Goal: Transaction & Acquisition: Purchase product/service

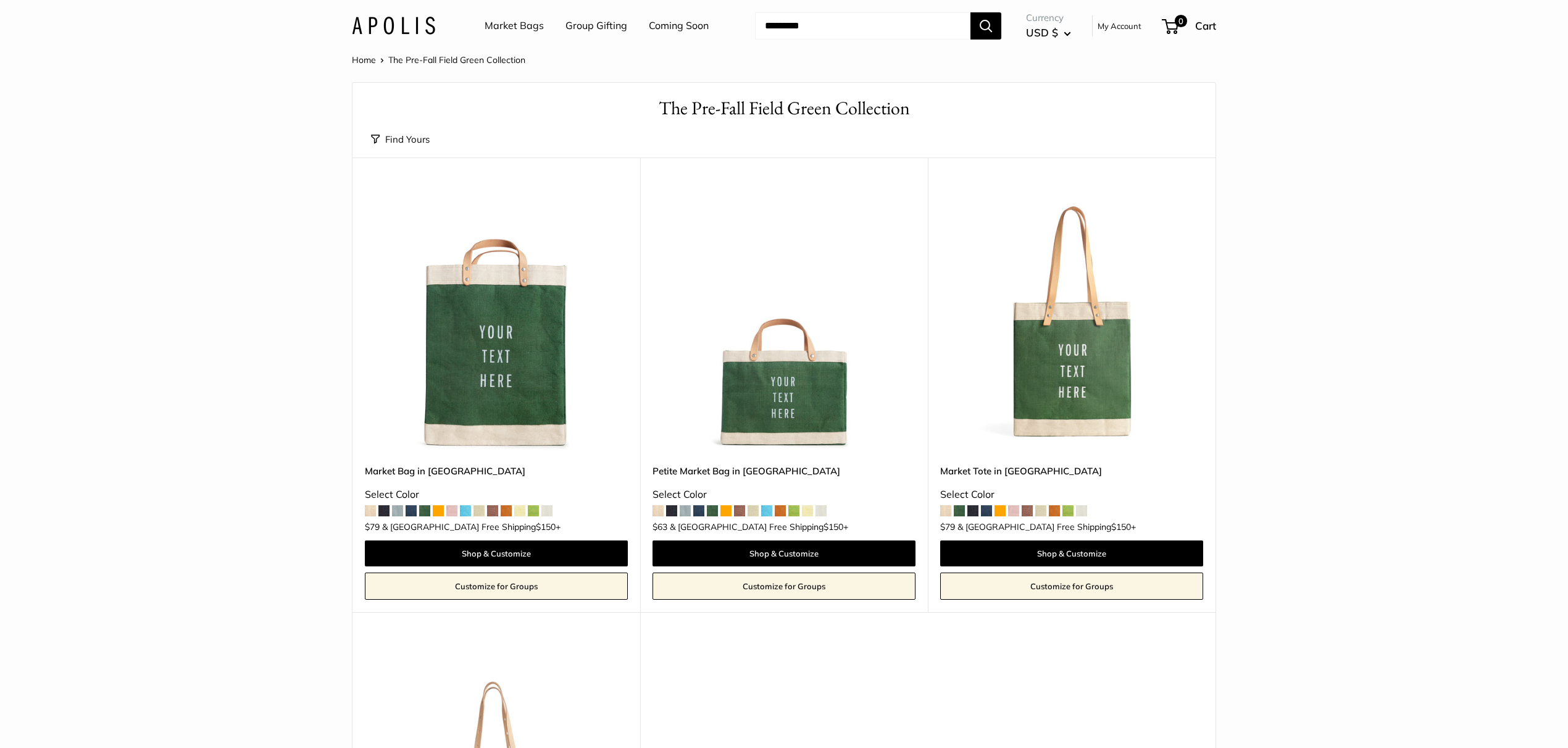
click at [0, 0] on img at bounding box center [0, 0] width 0 height 0
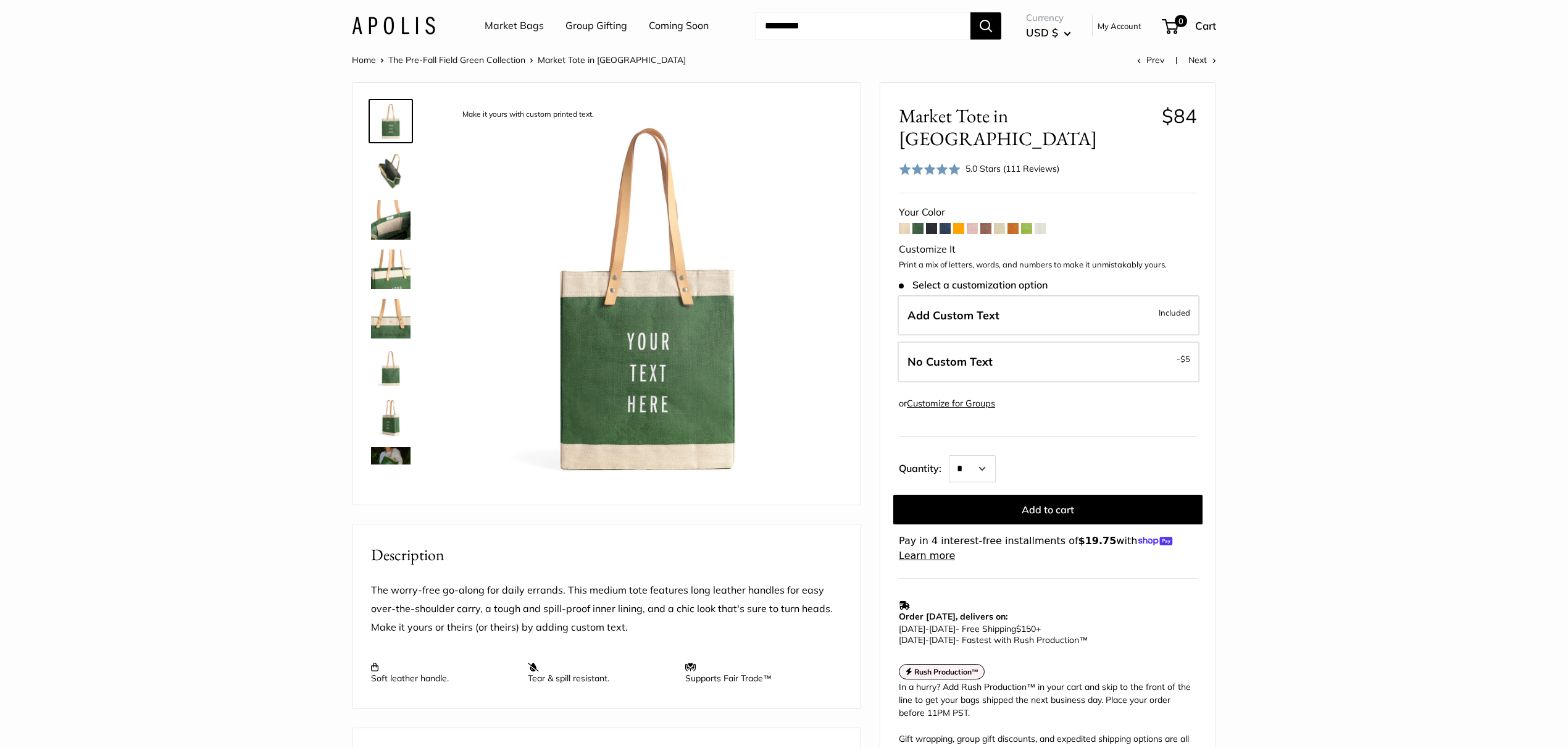
click at [946, 223] on span at bounding box center [946, 229] width 11 height 11
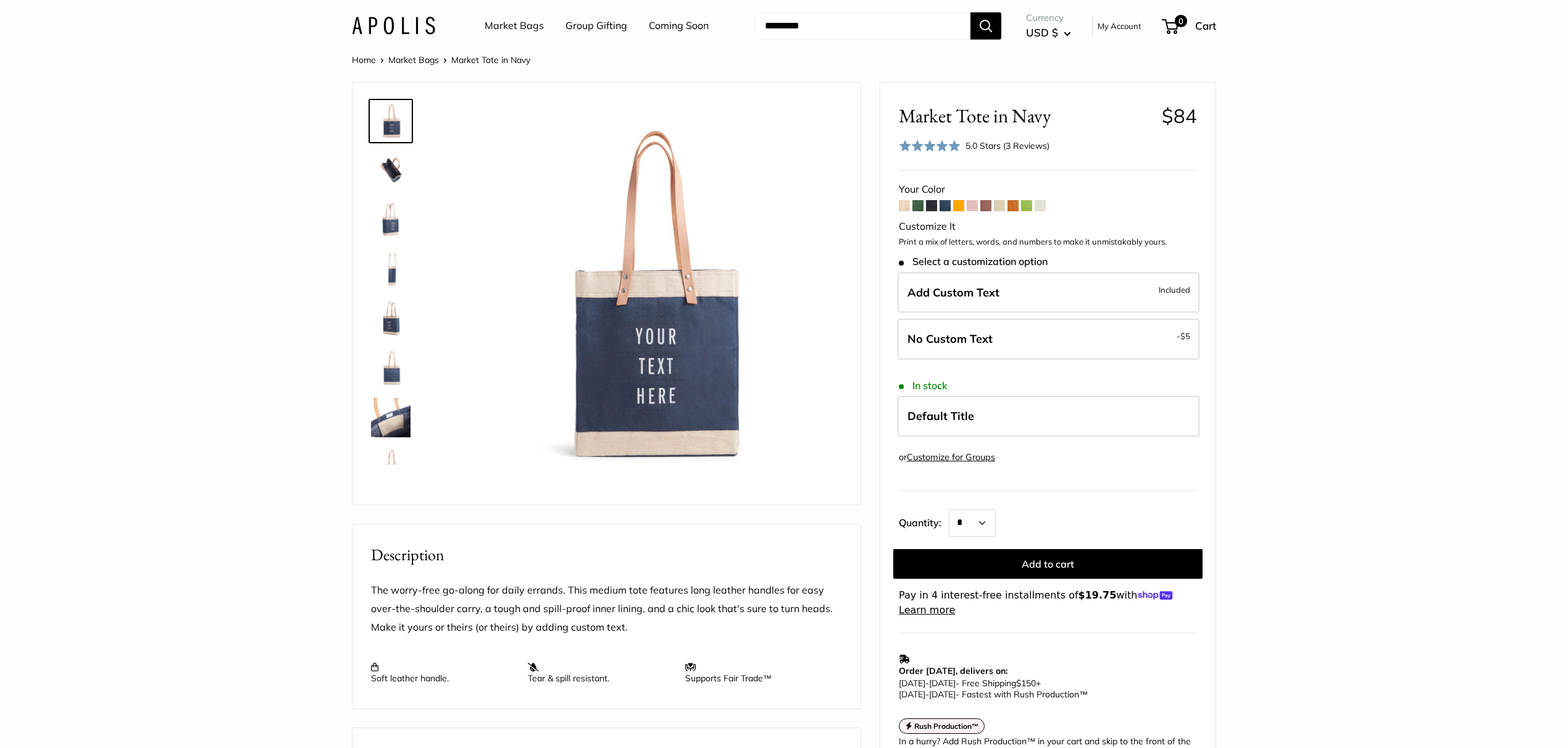
click at [1026, 207] on span at bounding box center [1027, 206] width 11 height 11
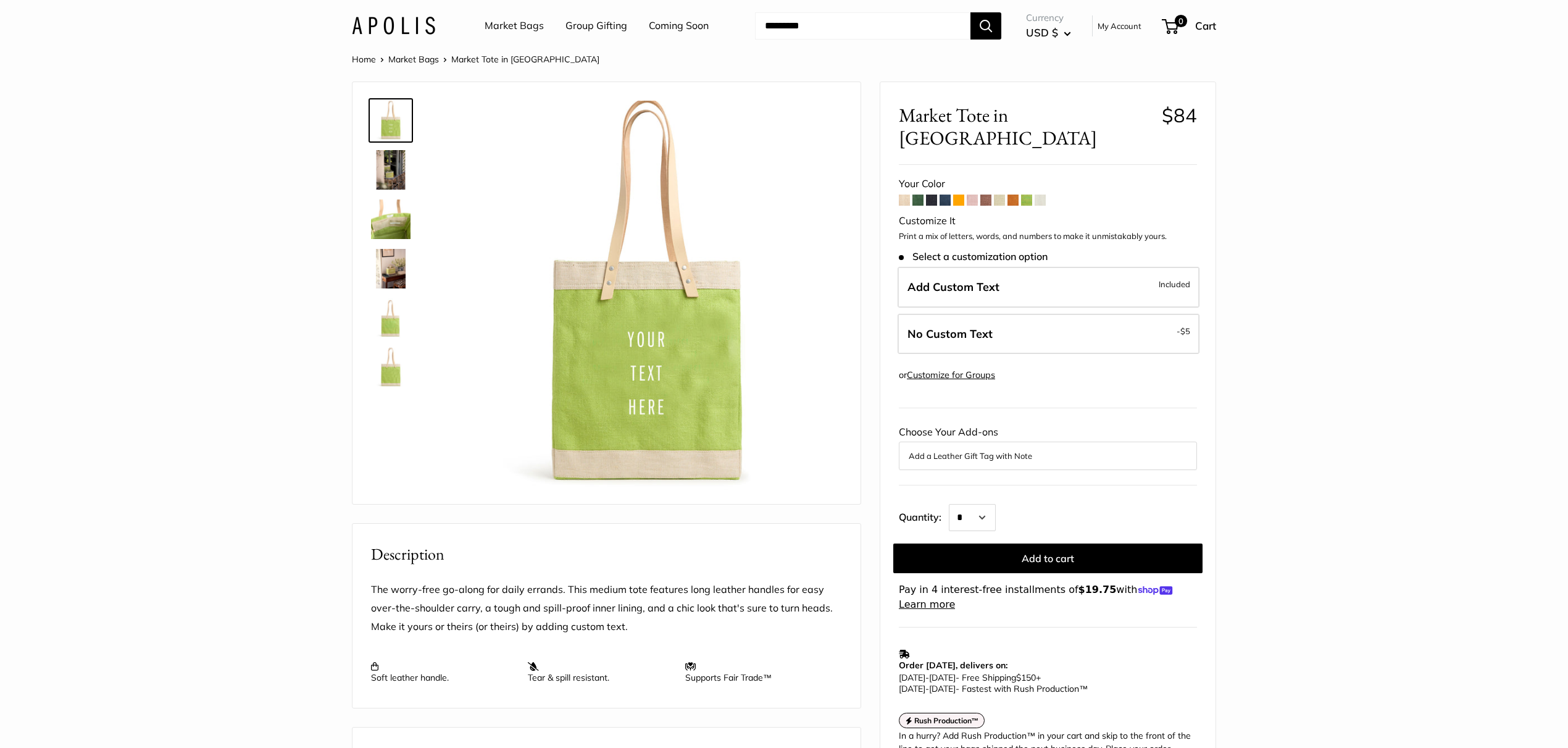
scroll to position [0, 1]
click at [919, 195] on span at bounding box center [918, 201] width 11 height 11
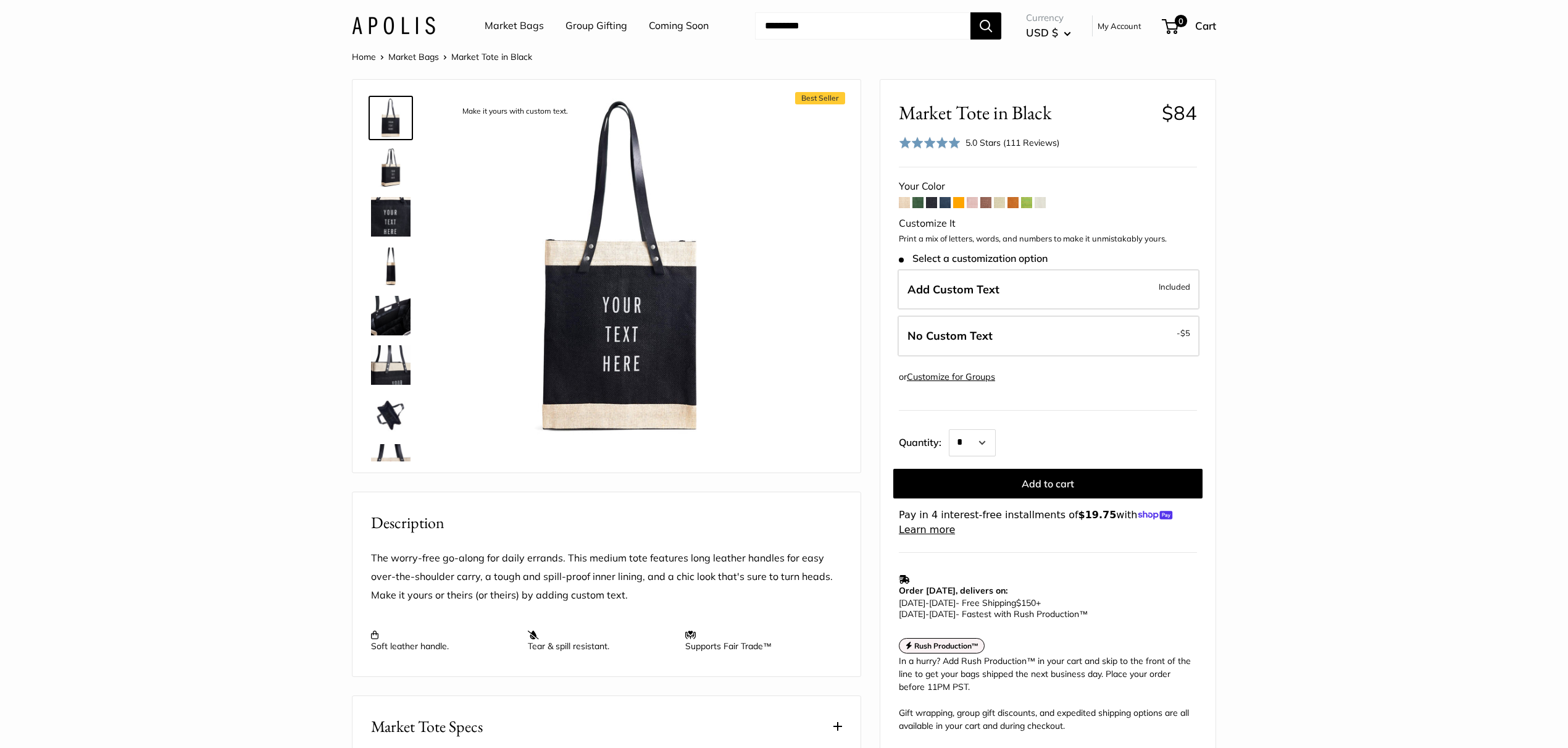
scroll to position [3, 0]
drag, startPoint x: 1137, startPoint y: 329, endPoint x: 1164, endPoint y: 331, distance: 27.1
click at [1137, 329] on label "No Custom Text - $5" at bounding box center [1048, 336] width 302 height 40
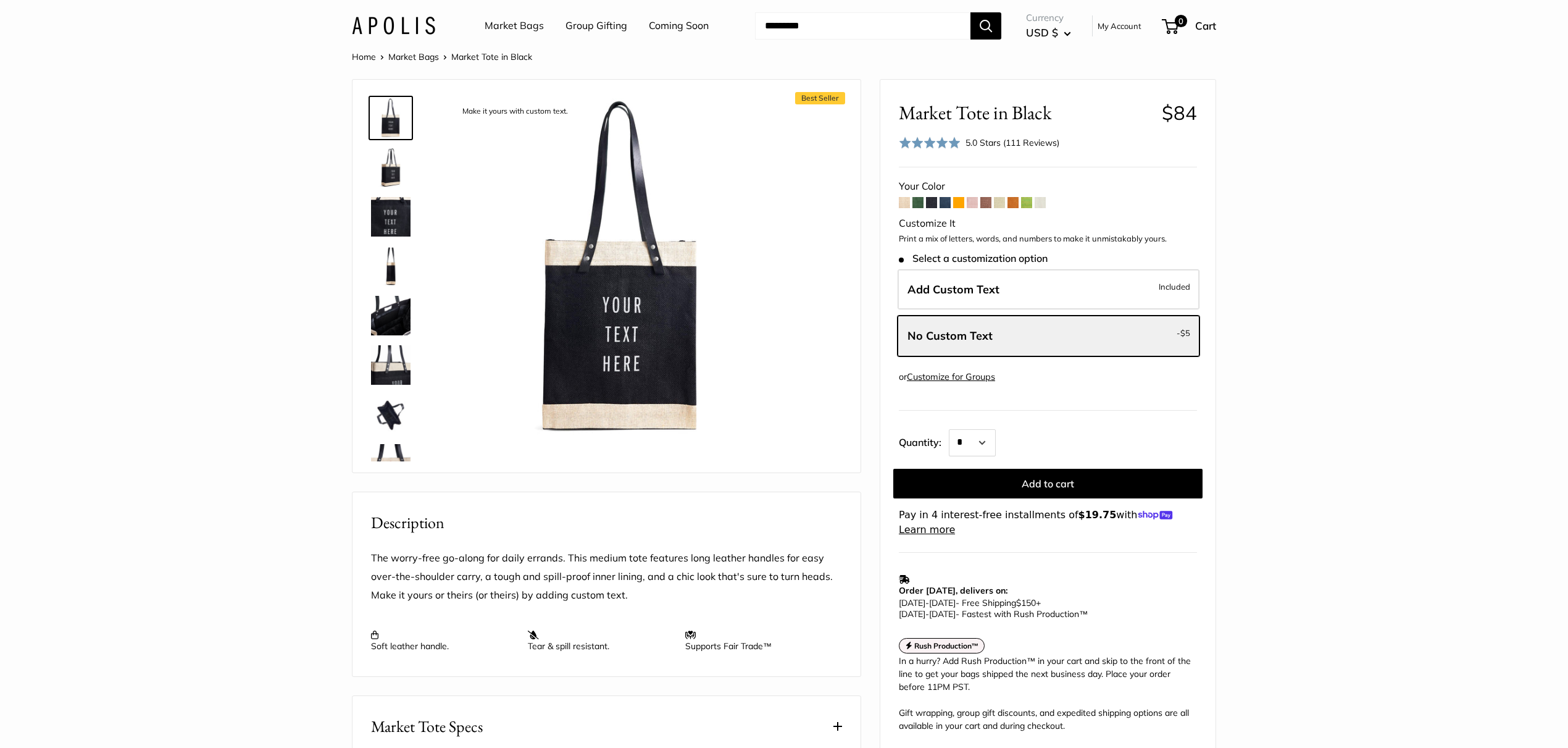
click at [905, 202] on span at bounding box center [904, 203] width 11 height 11
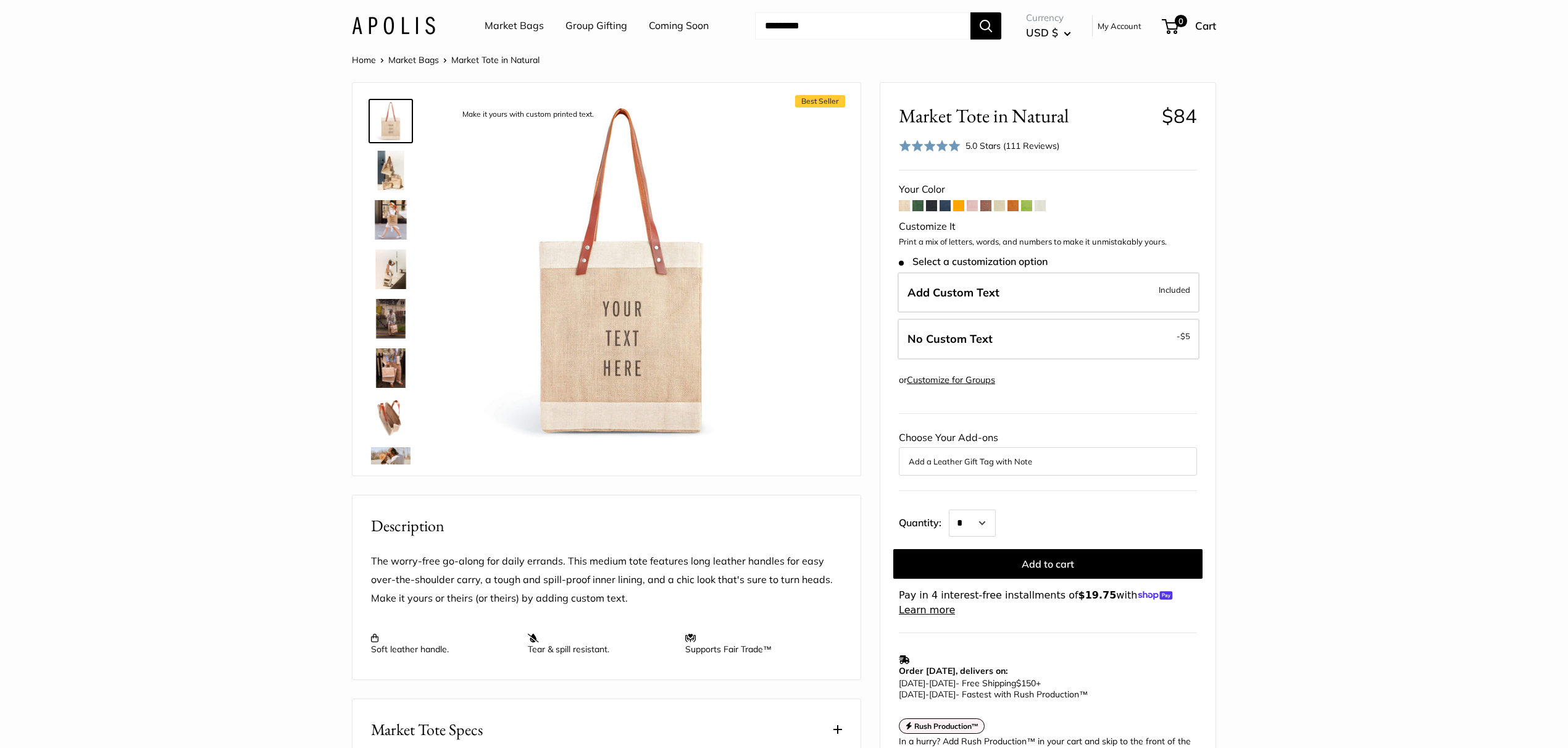
click at [920, 206] on span at bounding box center [918, 206] width 11 height 11
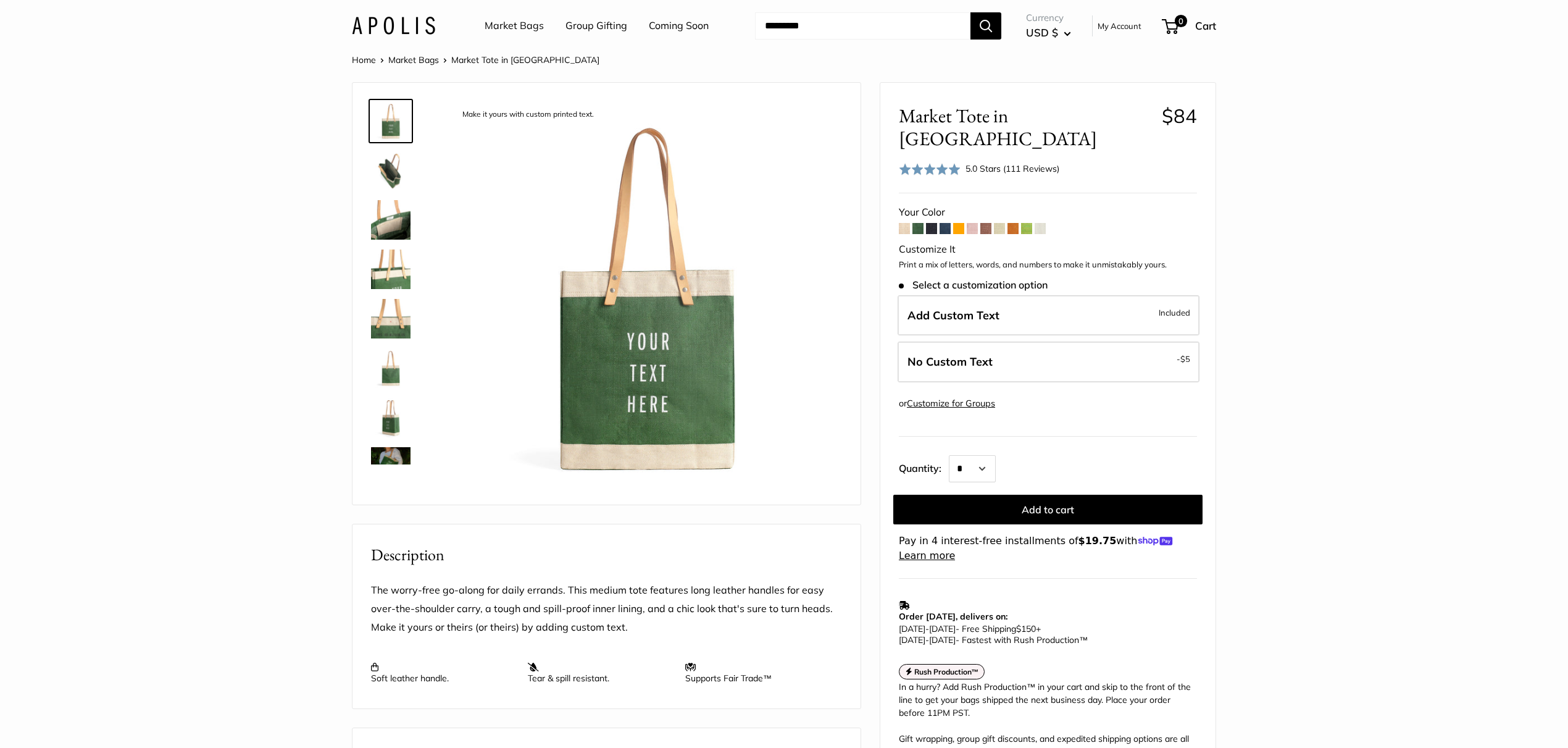
click at [938, 207] on form "Your Color Customize It Stock: -" at bounding box center [1047, 383] width 298 height 360
click at [933, 223] on span at bounding box center [932, 229] width 11 height 11
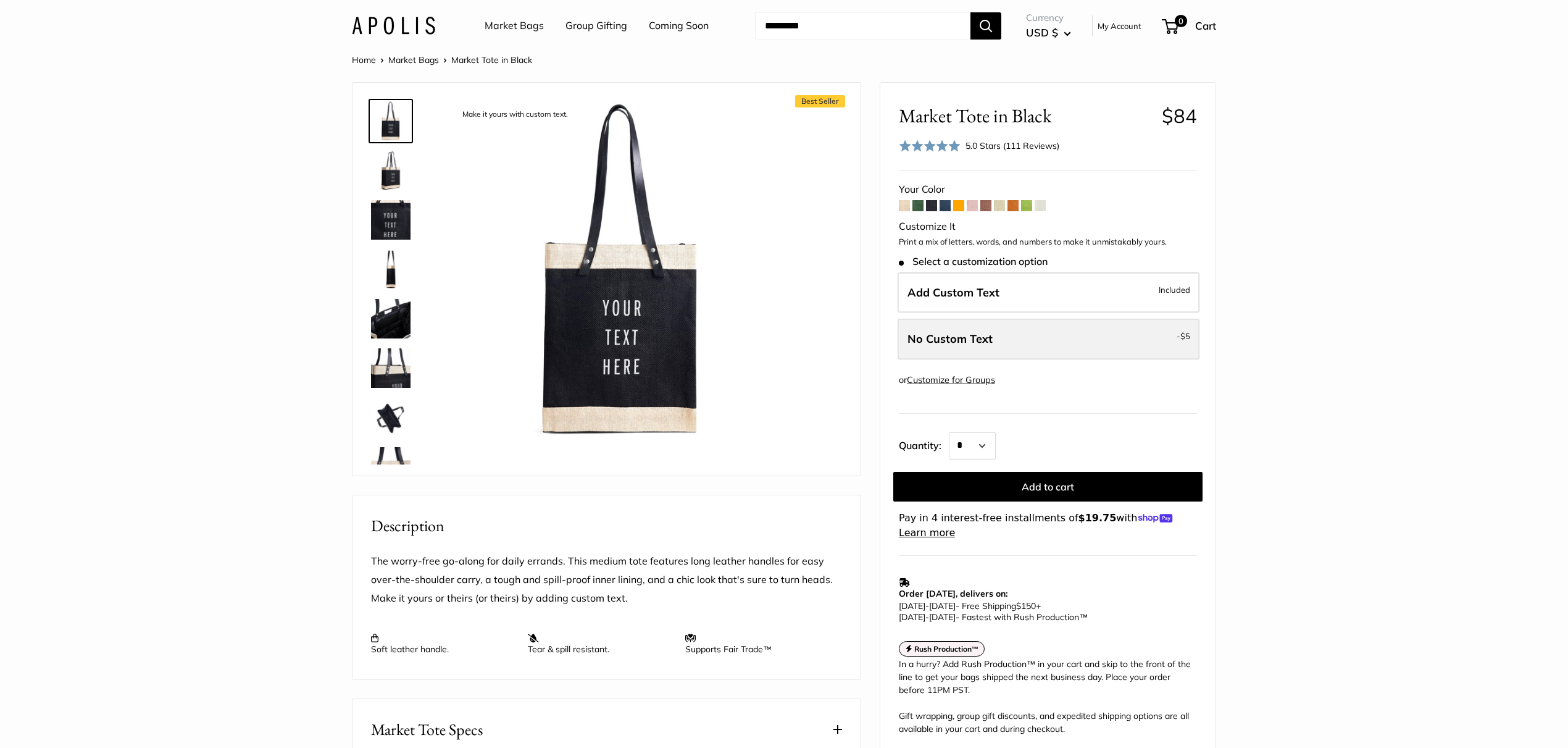
click at [1109, 340] on label "No Custom Text - $5" at bounding box center [1048, 339] width 302 height 40
click at [946, 206] on span at bounding box center [946, 206] width 11 height 11
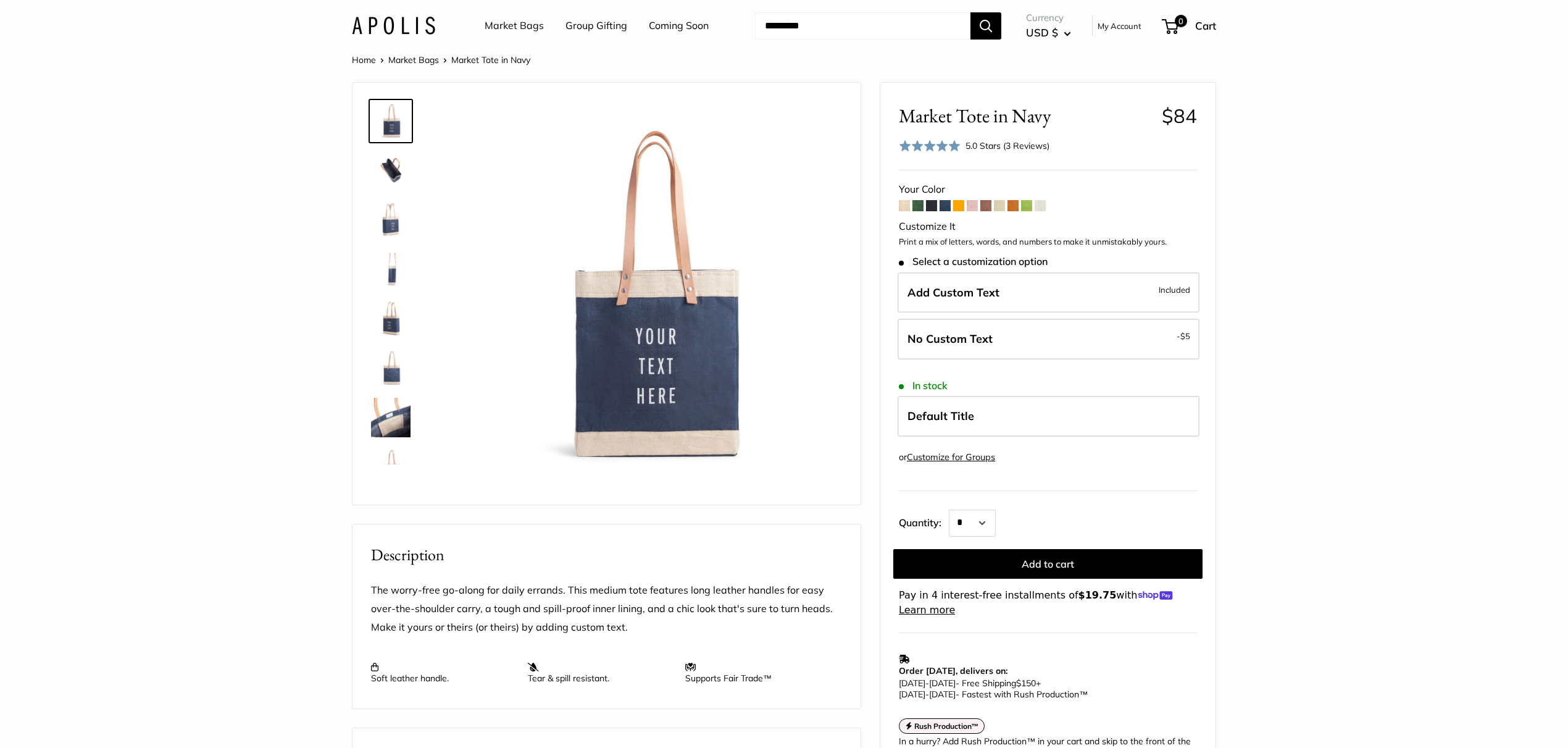
click at [961, 206] on span at bounding box center [959, 206] width 11 height 11
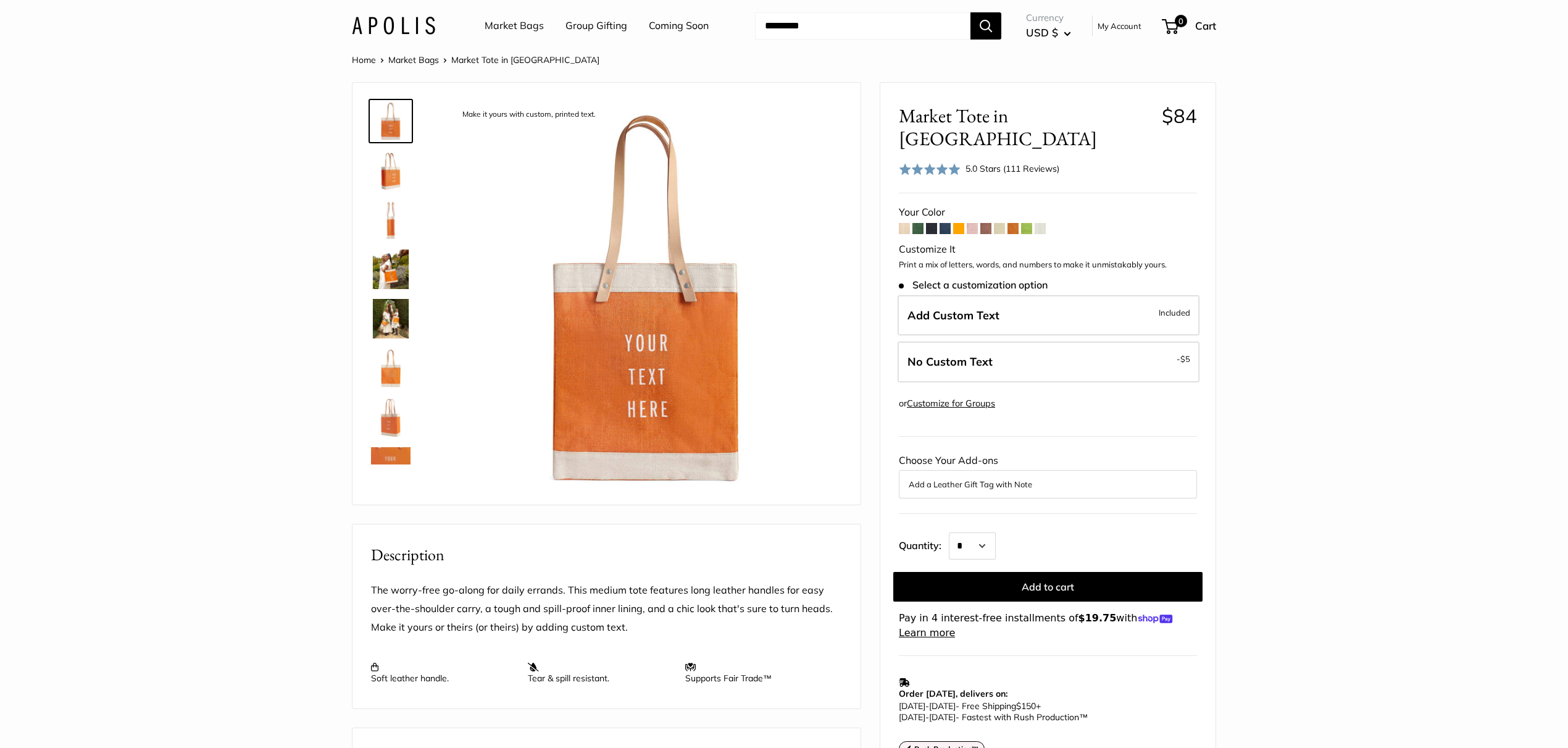
scroll to position [0, 1]
click at [930, 223] on span at bounding box center [932, 229] width 11 height 11
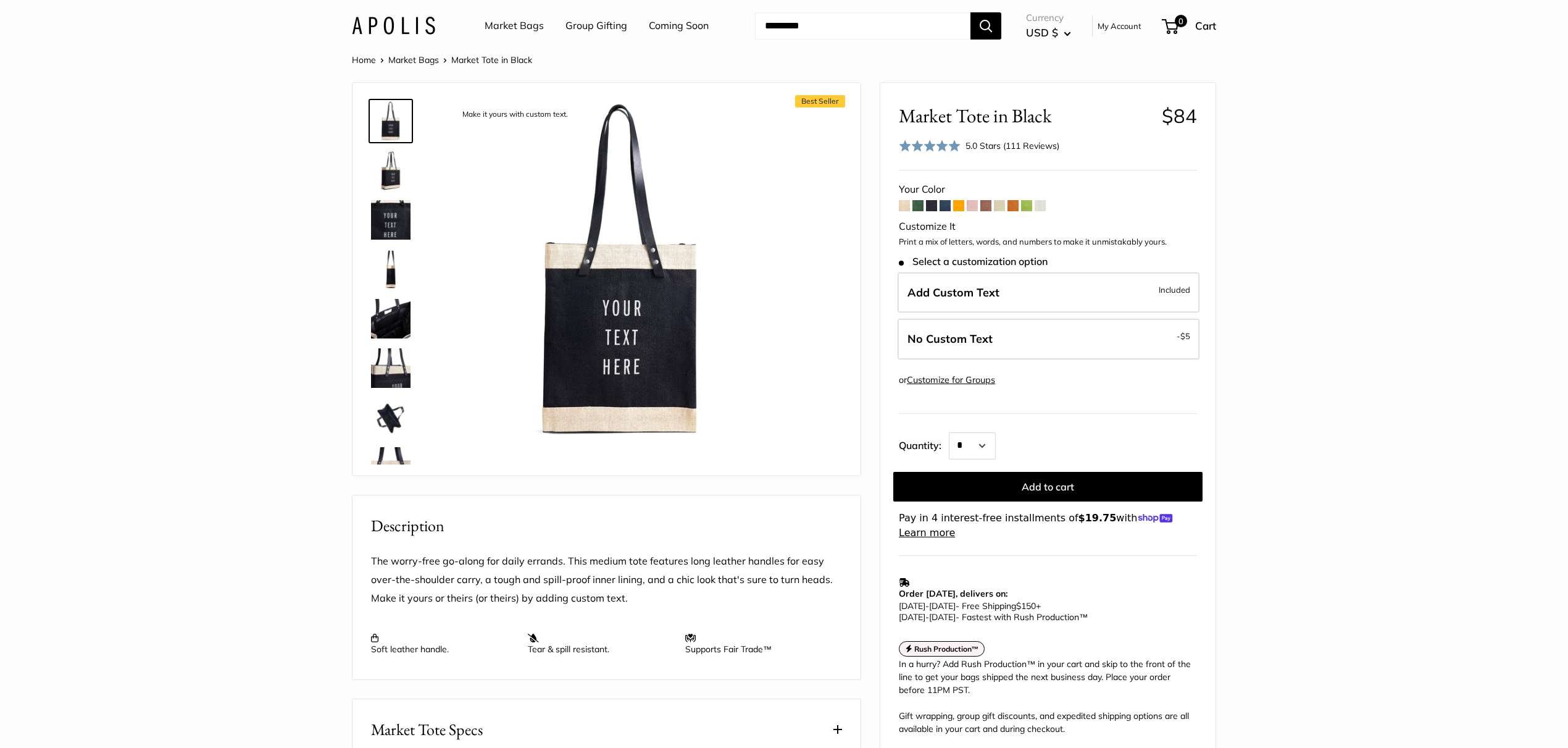
click at [1044, 205] on span at bounding box center [1040, 206] width 11 height 11
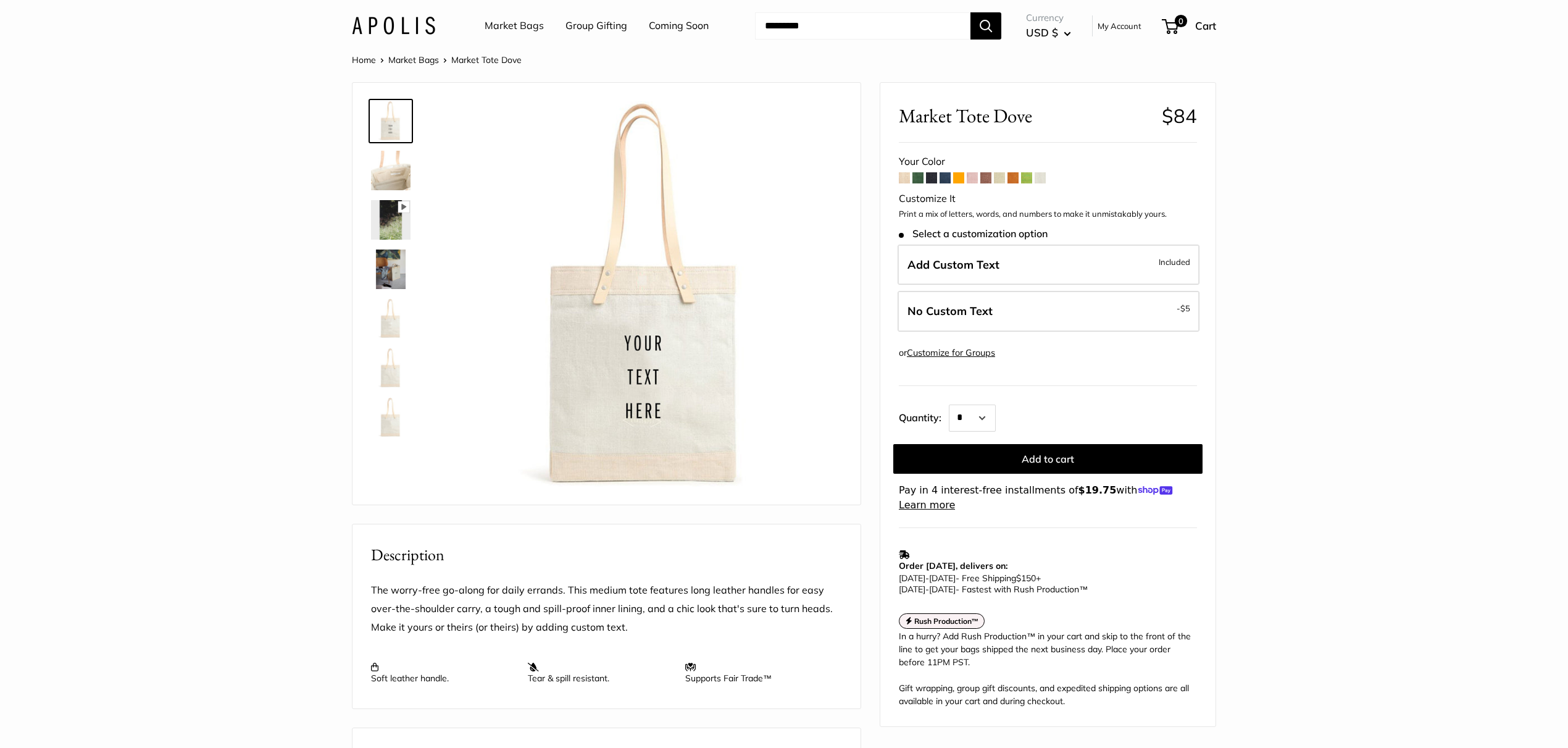
click at [932, 177] on span at bounding box center [932, 178] width 11 height 11
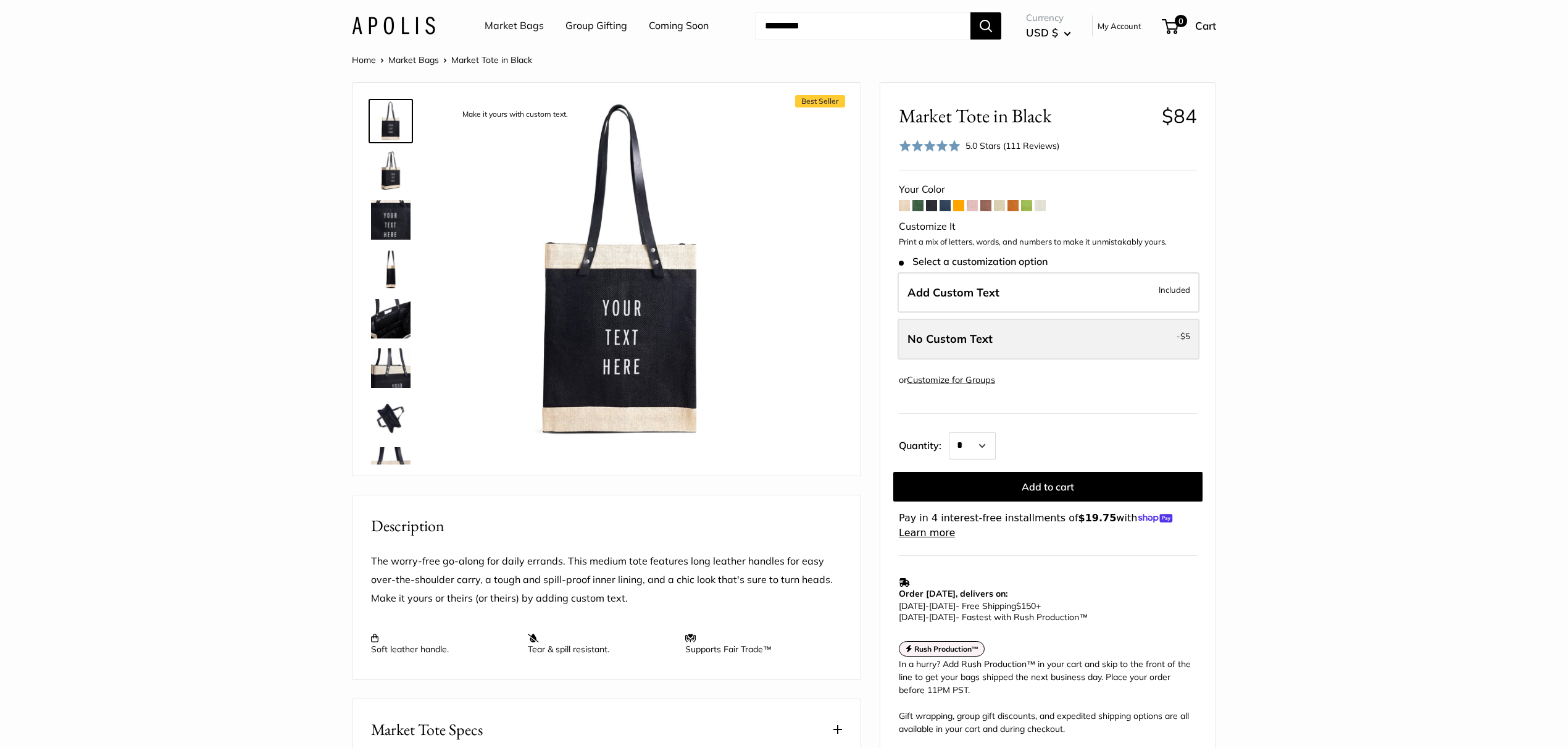
click at [1090, 330] on label "No Custom Text - $5" at bounding box center [1048, 339] width 302 height 40
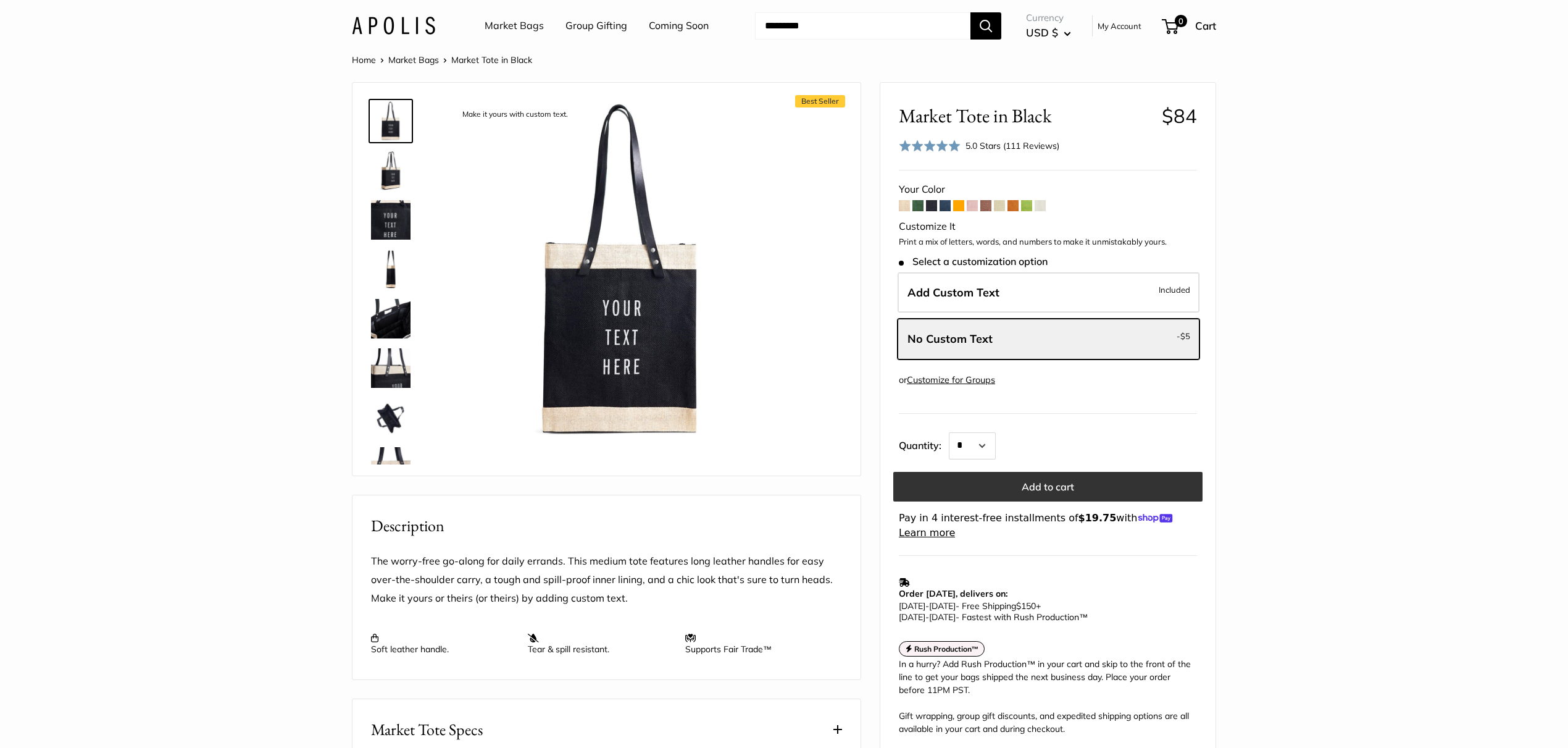
click at [1089, 485] on button "Add to cart" at bounding box center [1047, 486] width 309 height 29
